Goal: Navigation & Orientation: Find specific page/section

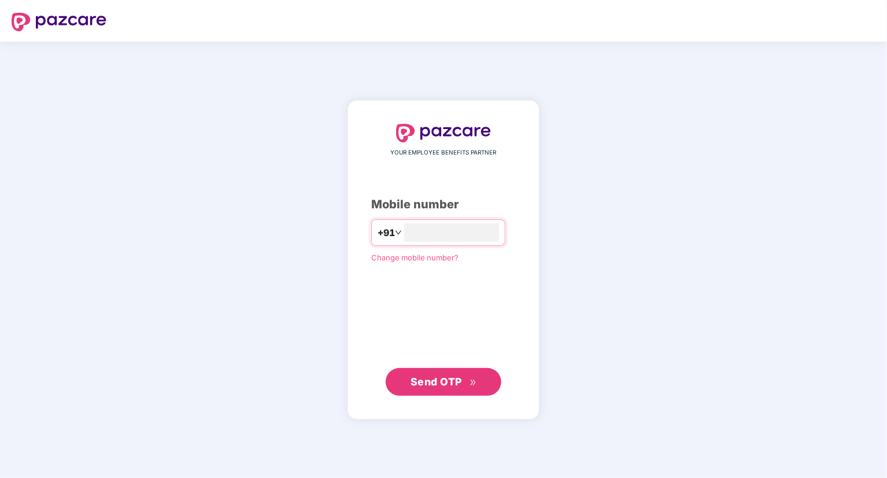
type input "**********"
click at [419, 291] on div "**********" at bounding box center [443, 260] width 145 height 272
click at [438, 376] on span "Send OTP" at bounding box center [436, 381] width 51 height 12
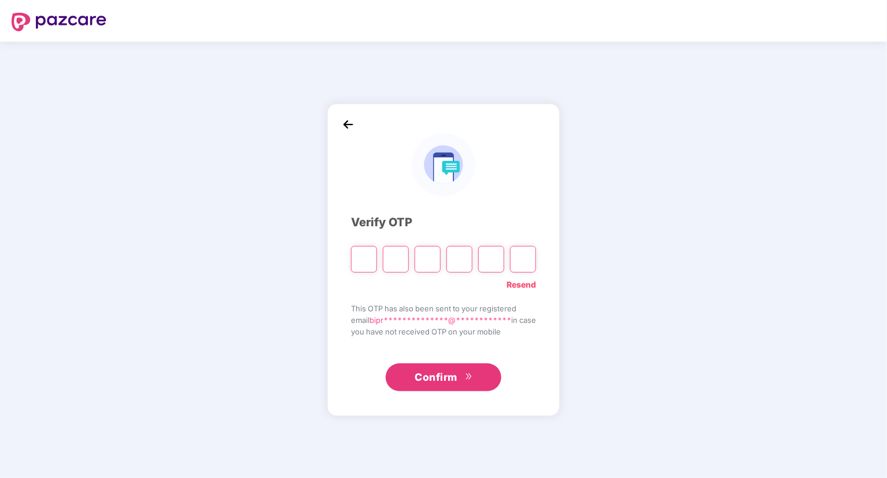
type input "*"
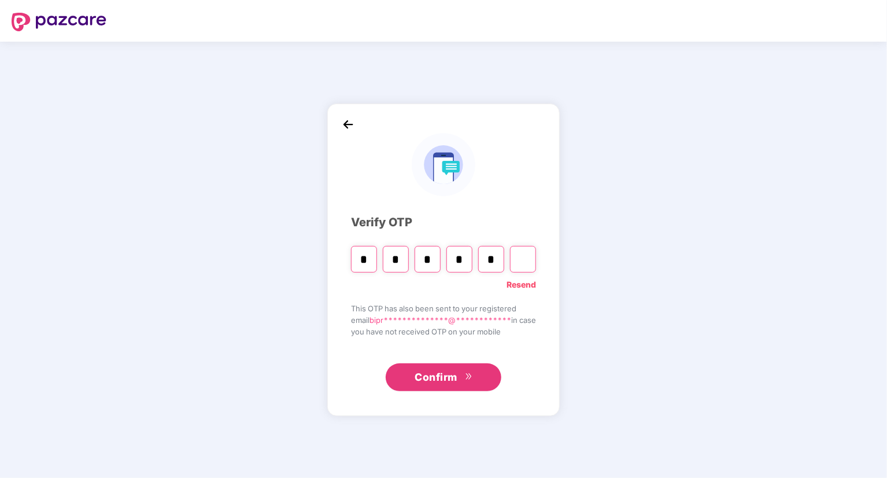
type input "*"
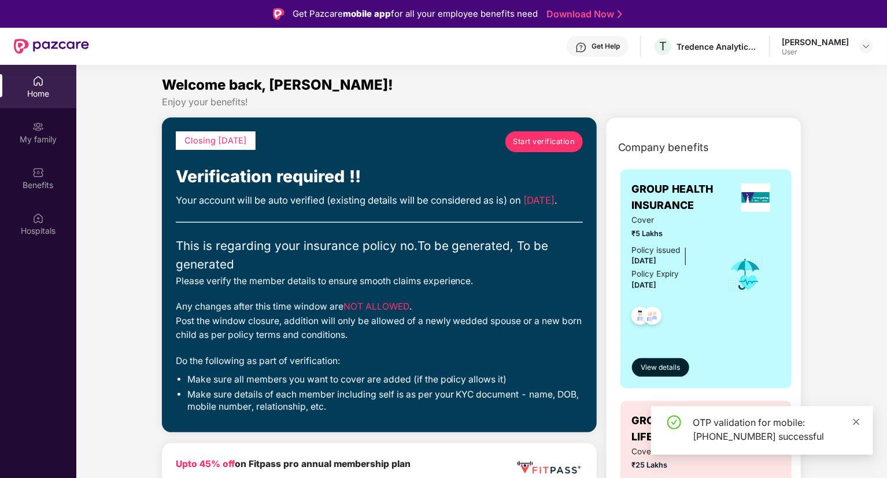
click at [857, 420] on icon "close" at bounding box center [857, 421] width 6 height 6
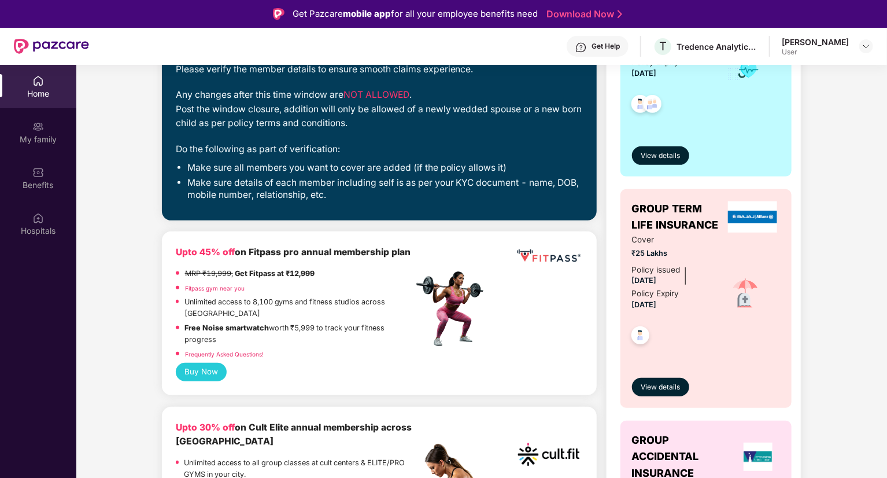
scroll to position [405, 0]
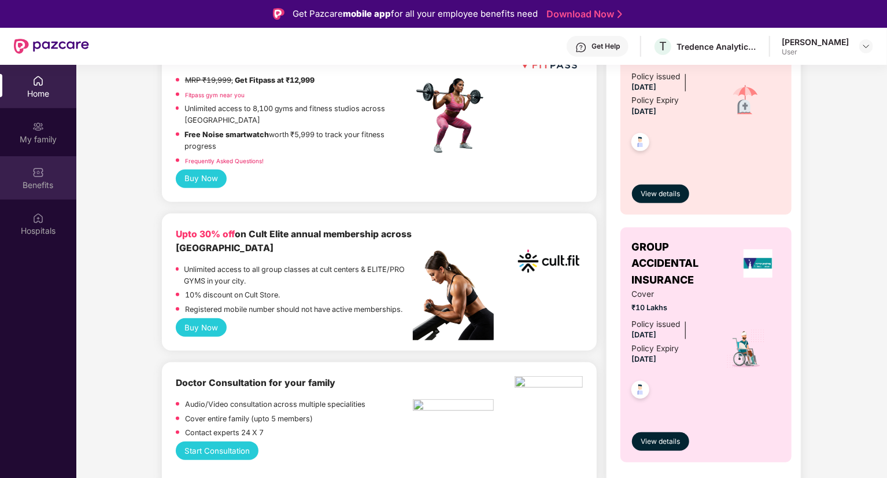
click at [41, 179] on div "Benefits" at bounding box center [38, 185] width 76 height 12
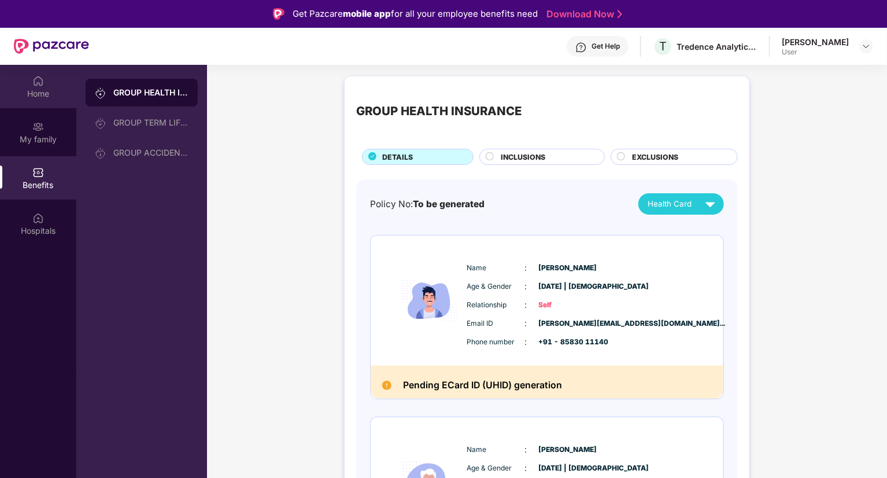
click at [44, 90] on div "Home" at bounding box center [38, 94] width 76 height 12
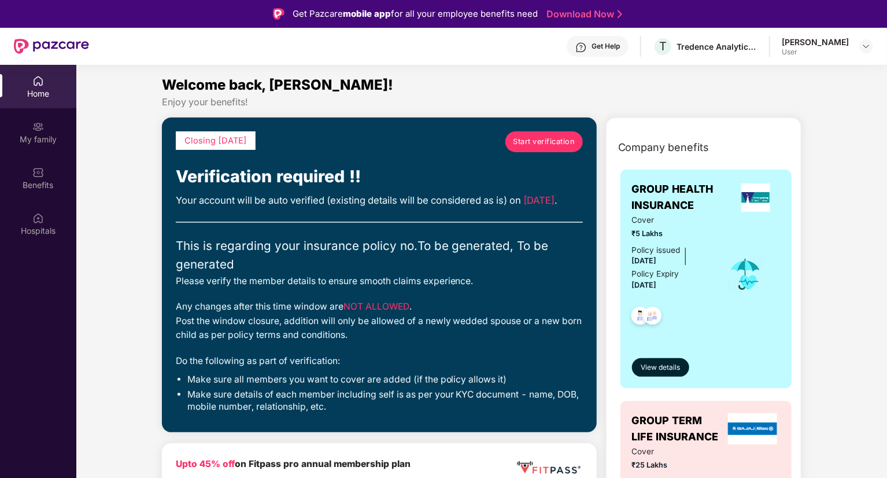
click at [818, 49] on div "User" at bounding box center [815, 51] width 67 height 9
click at [872, 45] on div at bounding box center [867, 46] width 14 height 14
click at [871, 45] on div at bounding box center [867, 46] width 14 height 14
